Goal: Information Seeking & Learning: Check status

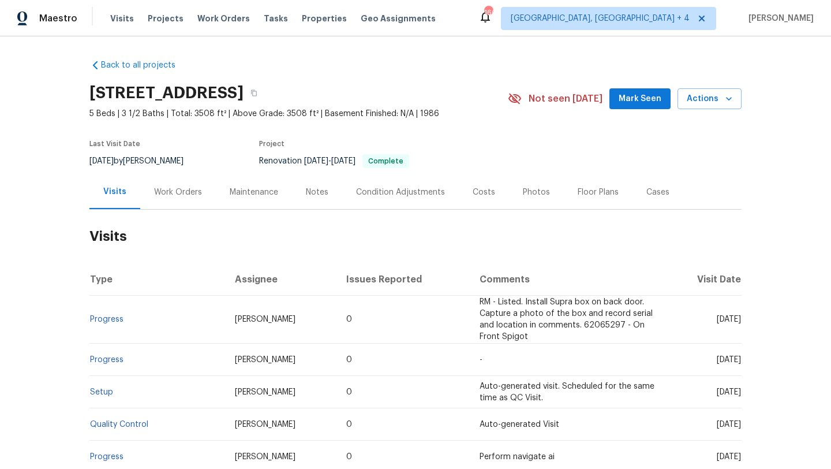
click at [197, 193] on div "Work Orders" at bounding box center [178, 192] width 48 height 12
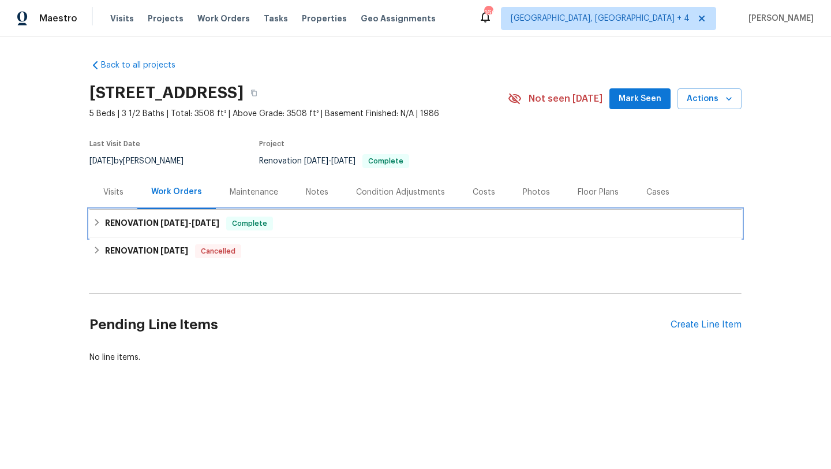
click at [179, 224] on span "[DATE]" at bounding box center [174, 223] width 28 height 8
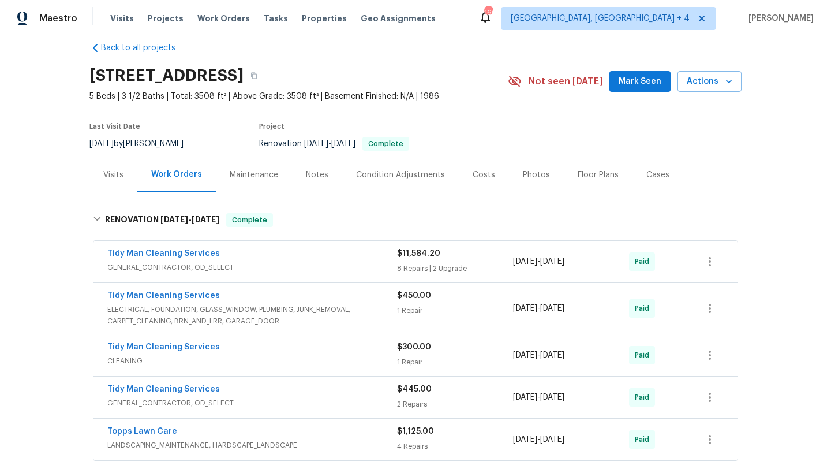
click at [481, 171] on div "Costs" at bounding box center [484, 175] width 23 height 12
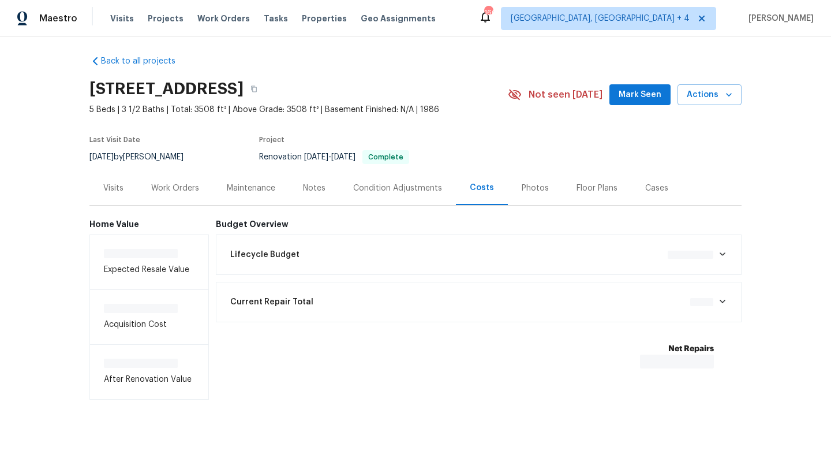
scroll to position [6, 0]
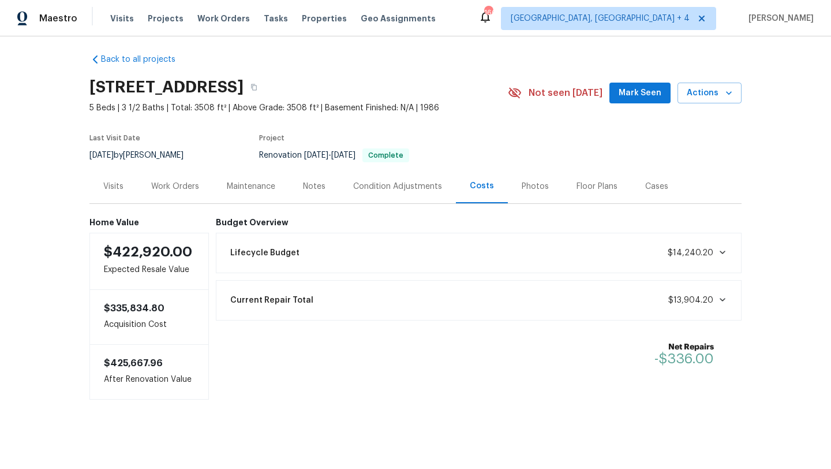
click at [190, 182] on div "Work Orders" at bounding box center [175, 187] width 48 height 12
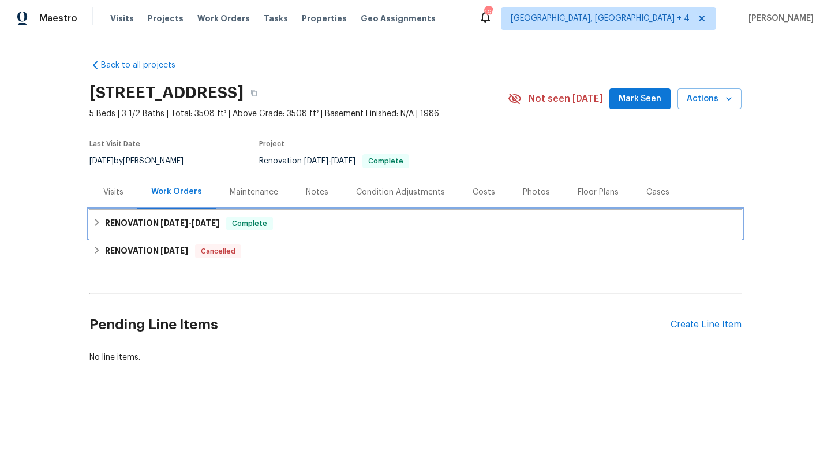
click at [174, 214] on div "RENOVATION [DATE] - [DATE] Complete" at bounding box center [415, 223] width 652 height 28
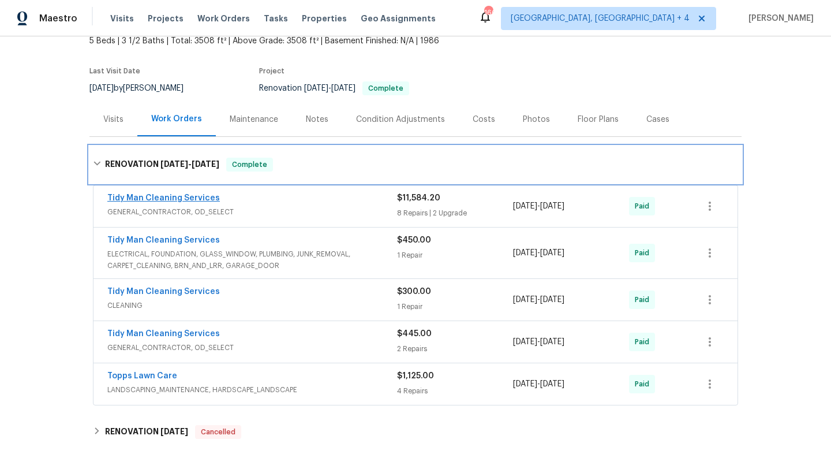
scroll to position [76, 0]
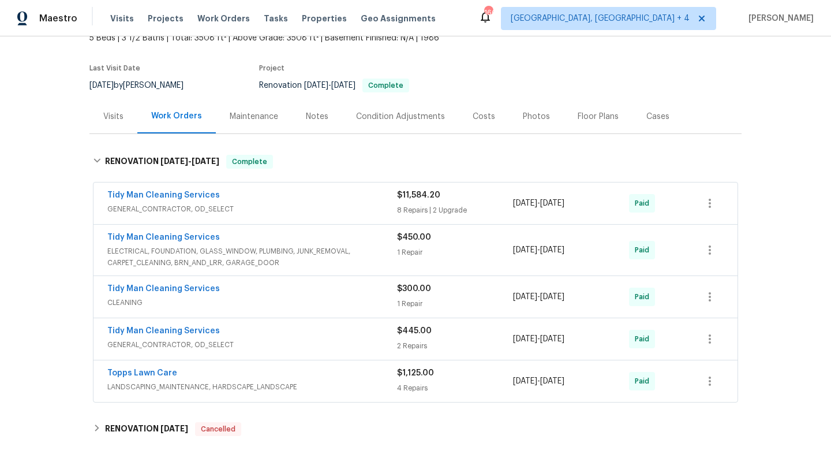
click at [184, 121] on div "Work Orders" at bounding box center [176, 116] width 51 height 12
click at [178, 110] on div "Work Orders" at bounding box center [176, 116] width 51 height 12
click at [118, 112] on div "Visits" at bounding box center [113, 117] width 20 height 12
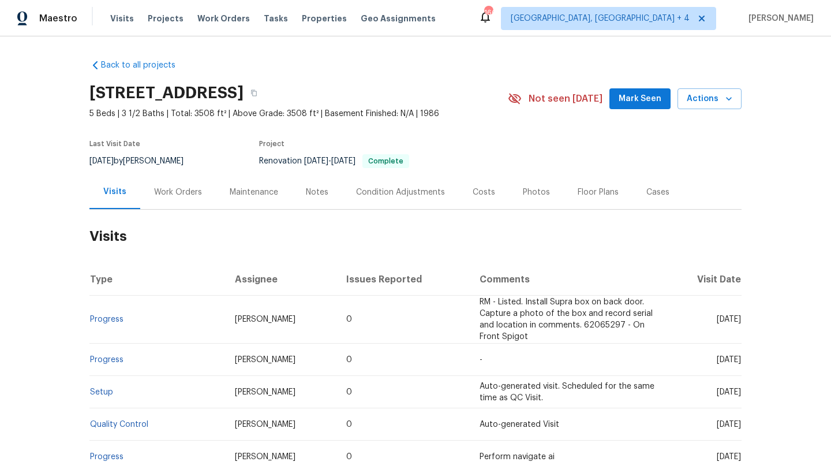
click at [497, 66] on div "Back to all projects [STREET_ADDRESS] 5 Beds | 3 1/2 Baths | Total: 3508 ft² | …" at bounding box center [415, 363] width 652 height 626
